Goal: Task Accomplishment & Management: Use online tool/utility

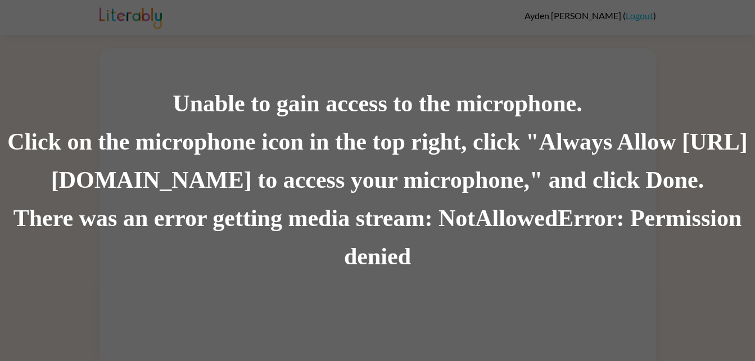
click at [569, 227] on div "There was an error getting media stream: NotAllowedError: Permission denied" at bounding box center [377, 237] width 755 height 76
click at [647, 247] on div "There was an error getting media stream: NotAllowedError: Permission denied" at bounding box center [377, 237] width 755 height 76
click at [384, 253] on div "There was an error getting media stream: NotAllowedError: Permission denied" at bounding box center [377, 237] width 755 height 76
drag, startPoint x: 154, startPoint y: 261, endPoint x: 166, endPoint y: 288, distance: 30.0
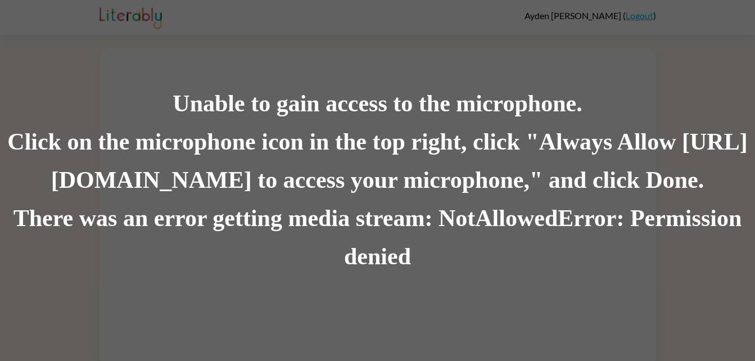
click at [166, 288] on div "Unable to gain access to the microphone. Click on the microphone icon in the to…" at bounding box center [377, 180] width 755 height 361
drag, startPoint x: 166, startPoint y: 288, endPoint x: 362, endPoint y: 302, distance: 197.1
click at [362, 302] on div "Unable to gain access to the microphone. Click on the microphone icon in the to…" at bounding box center [377, 180] width 755 height 361
